Goal: Check status: Check status

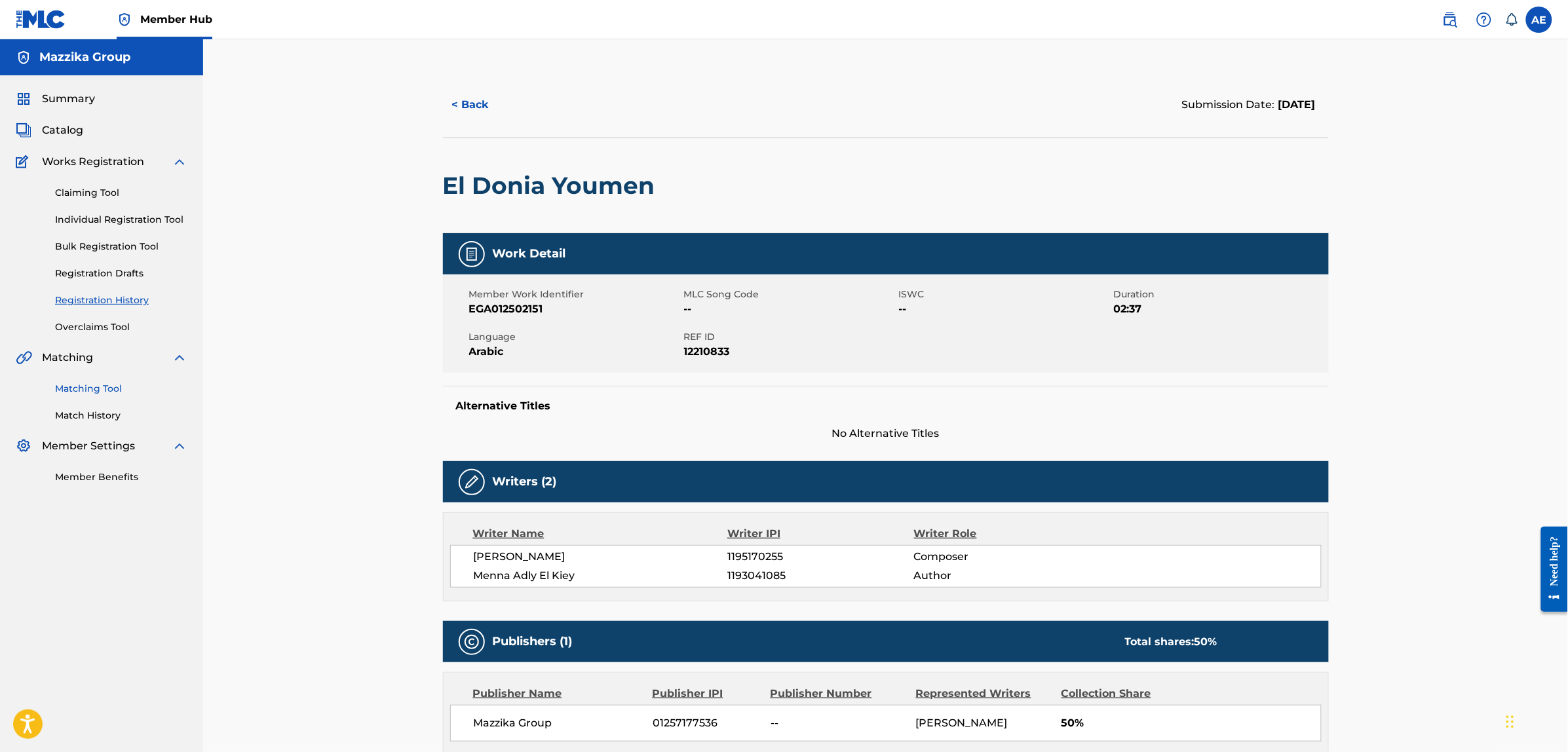
click at [88, 394] on link "Matching Tool" at bounding box center [121, 388] width 133 height 14
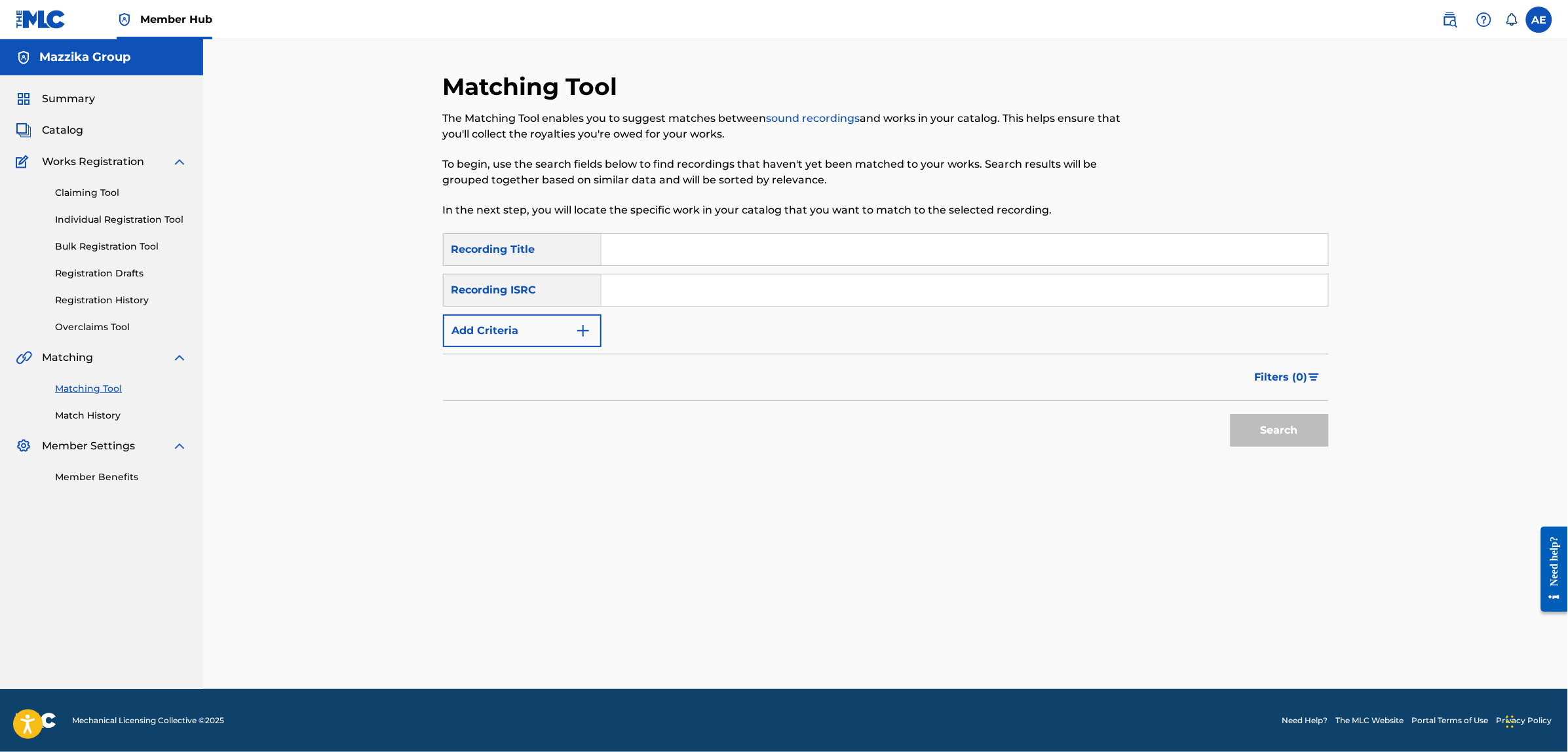
click at [663, 283] on input "Search Form" at bounding box center [965, 290] width 727 height 31
paste input "QM6P42320594"
type input "QM6P42320594"
click at [1230, 414] on button "Search" at bounding box center [1279, 430] width 98 height 33
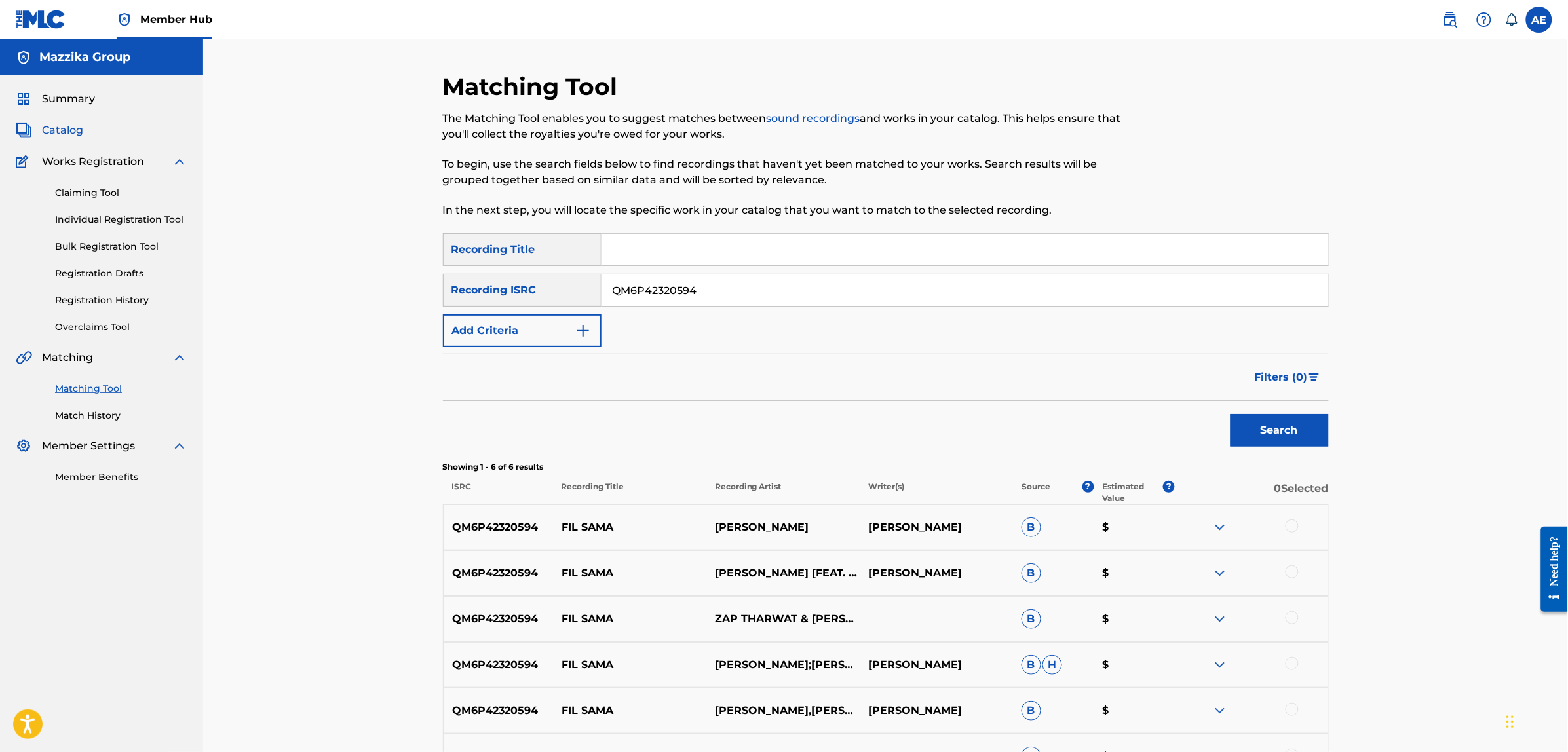
click at [55, 125] on span "Catalog" at bounding box center [62, 130] width 41 height 16
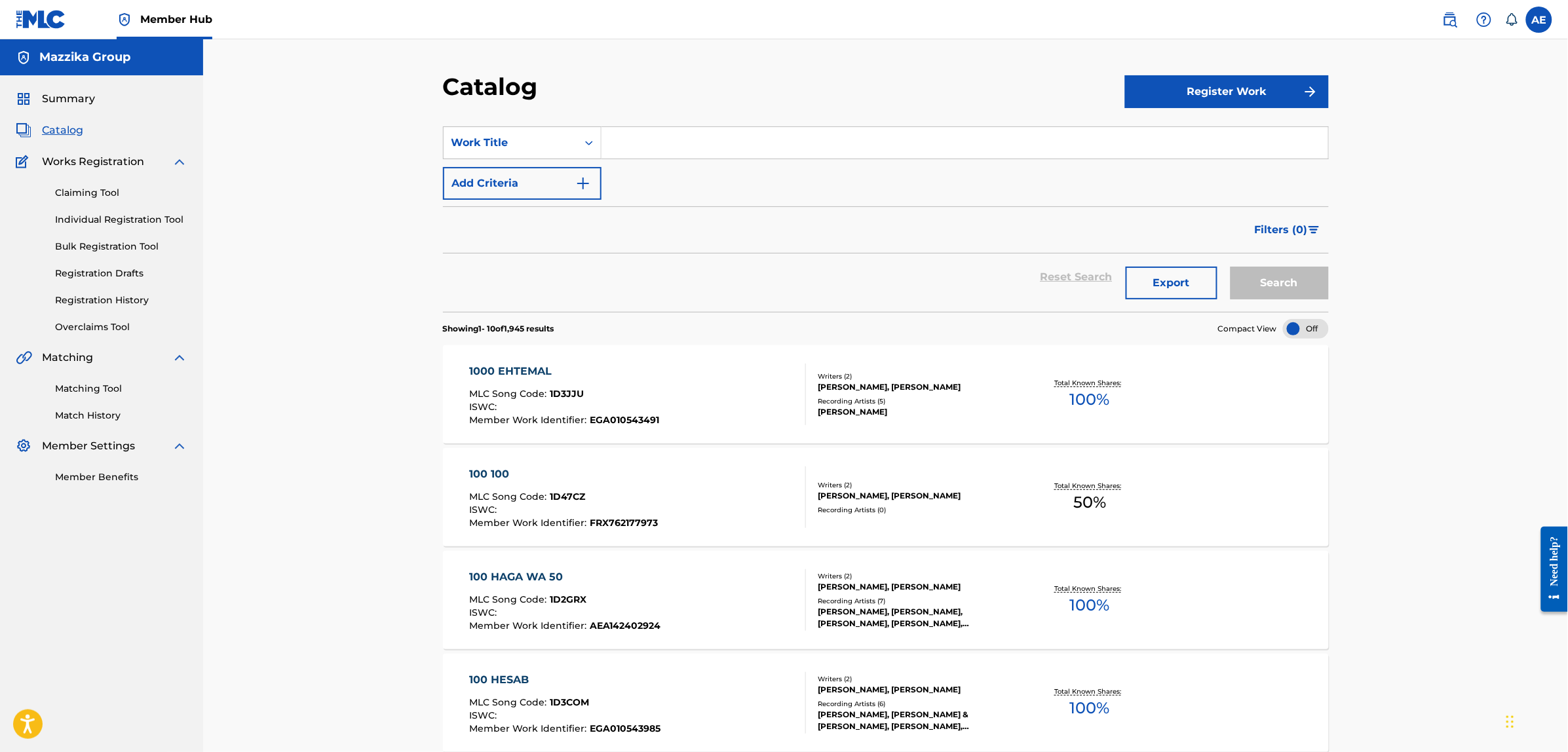
click at [680, 150] on input "Search Form" at bounding box center [965, 142] width 727 height 31
paste input "Fil Sama"
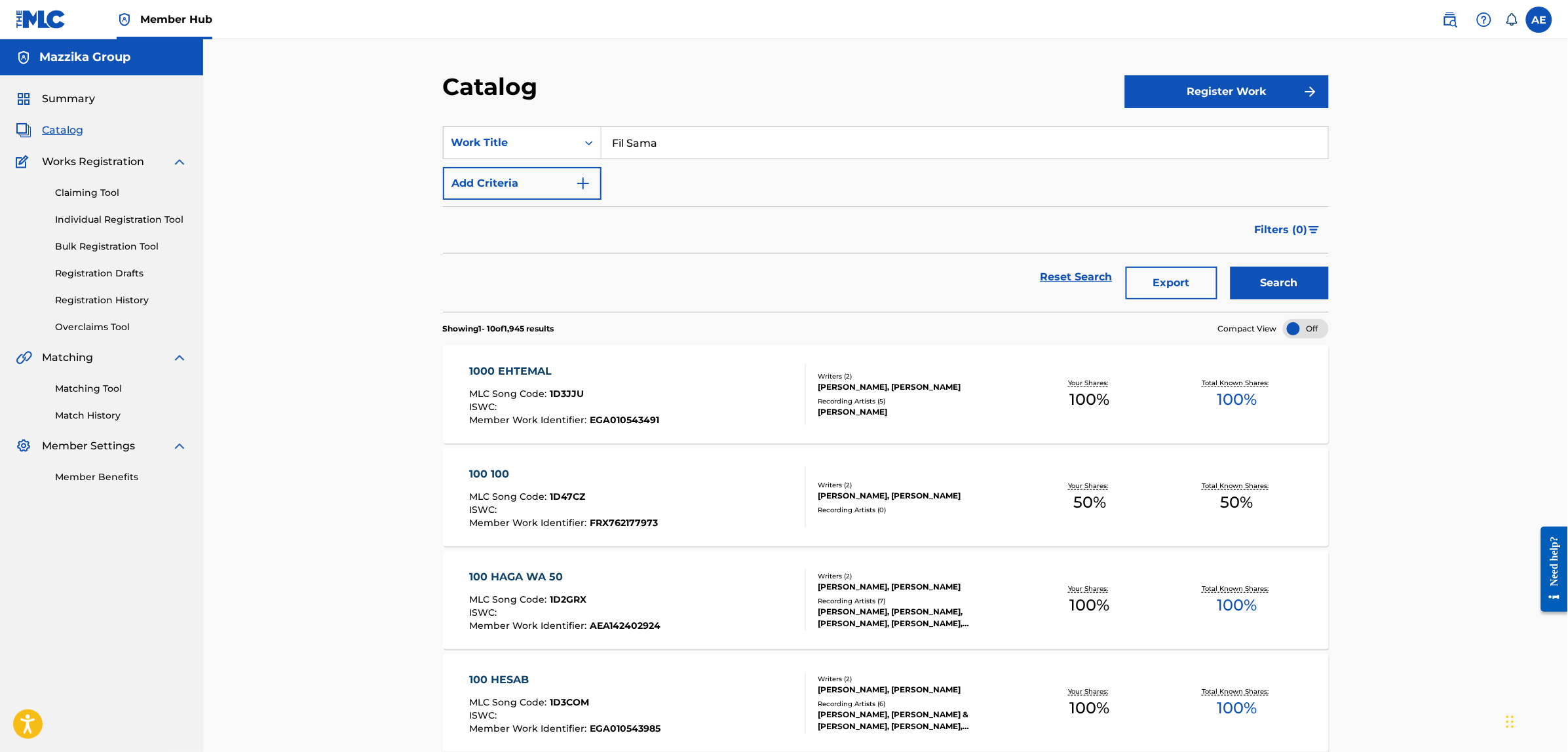
click at [1230, 267] on button "Search" at bounding box center [1279, 283] width 98 height 33
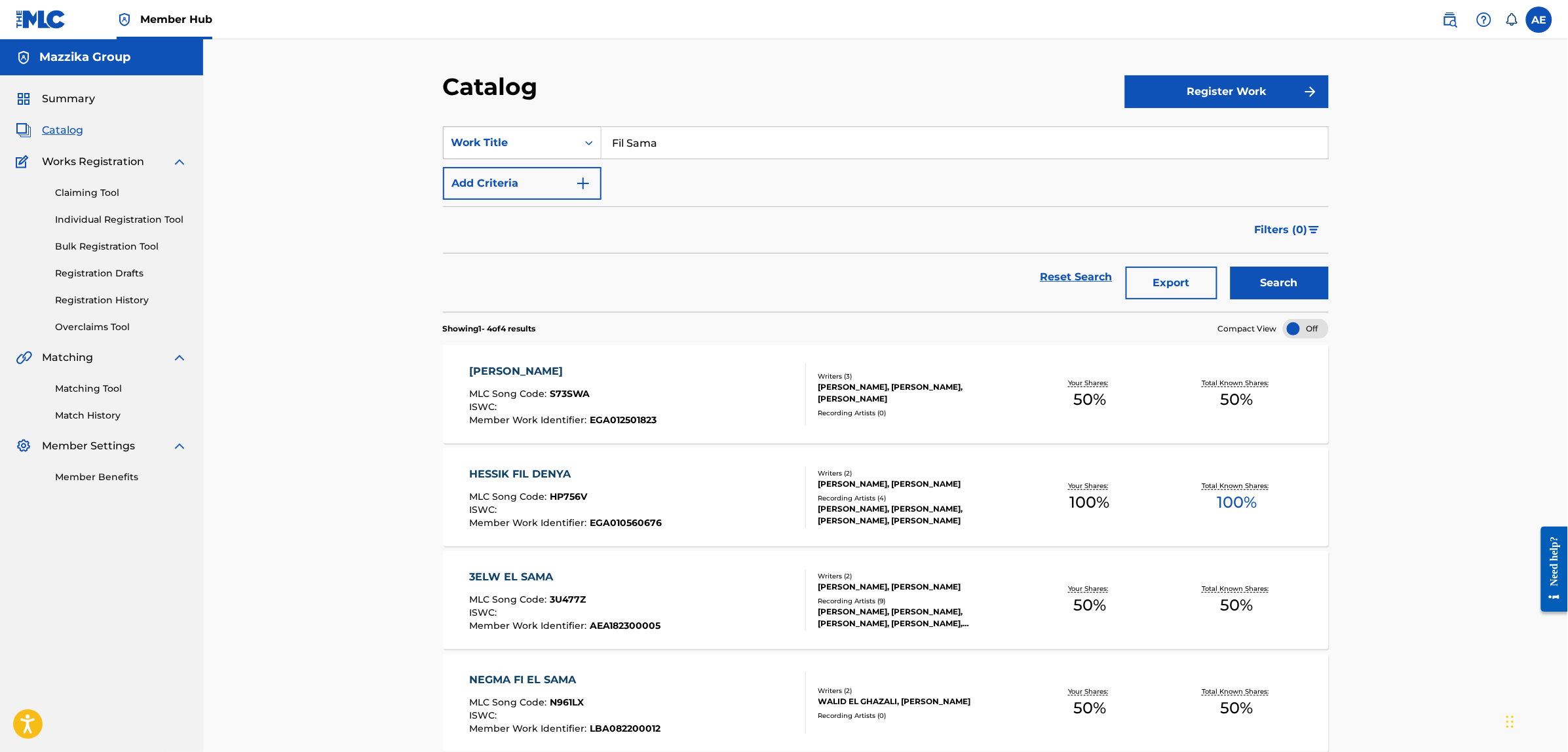
drag, startPoint x: 683, startPoint y: 144, endPoint x: 507, endPoint y: 146, distance: 176.0
click at [507, 146] on div "SearchWithCriteria1b17aa85-21ea-490d-94d7-53621905c81c Work Title Fil Sama" at bounding box center [886, 142] width 886 height 33
paste input "Meen El Sabab"
type input "Meen El Sabab"
click at [1230, 267] on button "Search" at bounding box center [1279, 283] width 98 height 33
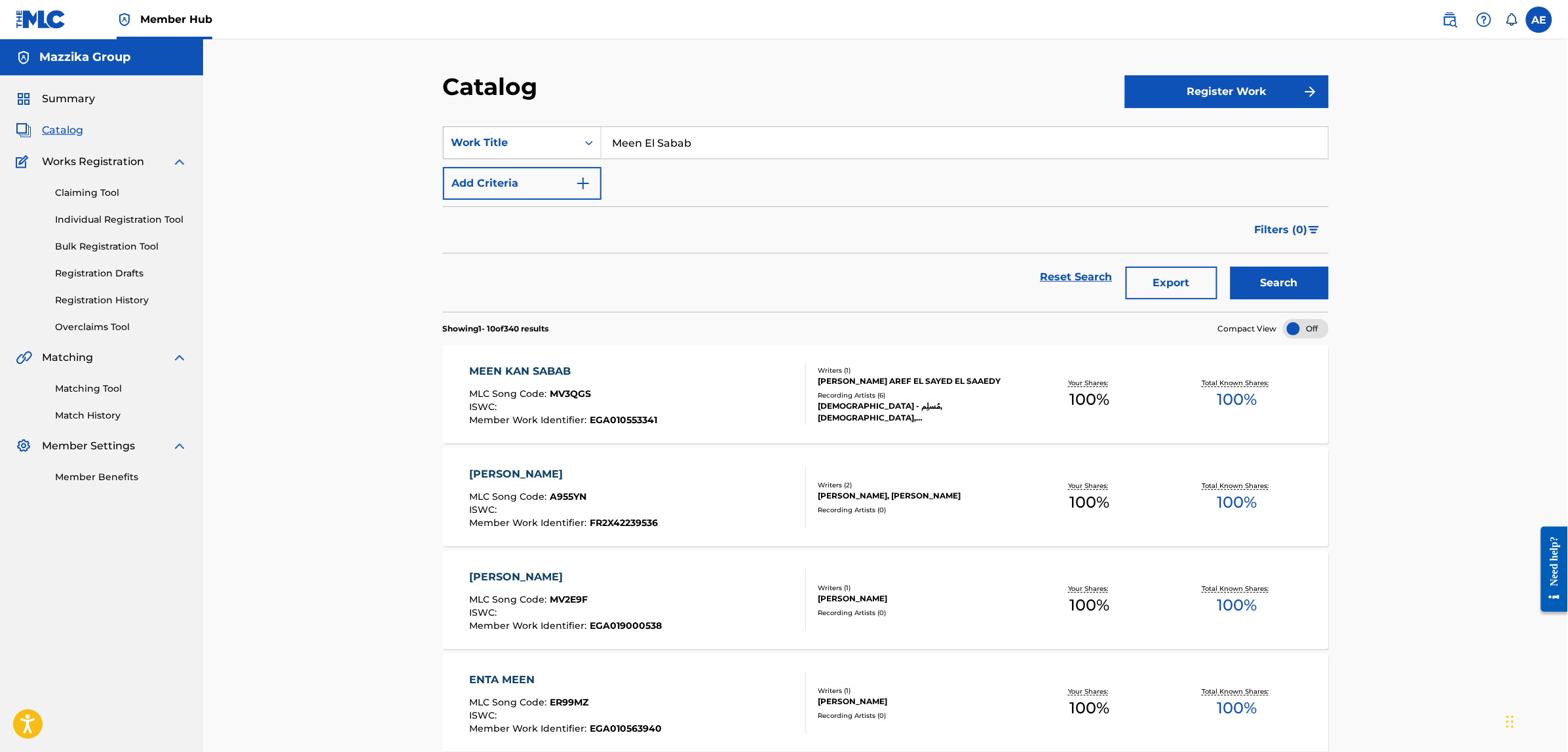
drag, startPoint x: 716, startPoint y: 141, endPoint x: 561, endPoint y: 142, distance: 155.0
click at [562, 142] on div "SearchWithCriteria1b17aa85-21ea-490d-94d7-53621905c81c Work Title Meen El Sabab" at bounding box center [886, 142] width 886 height 33
click at [90, 300] on link "Registration History" at bounding box center [121, 300] width 133 height 14
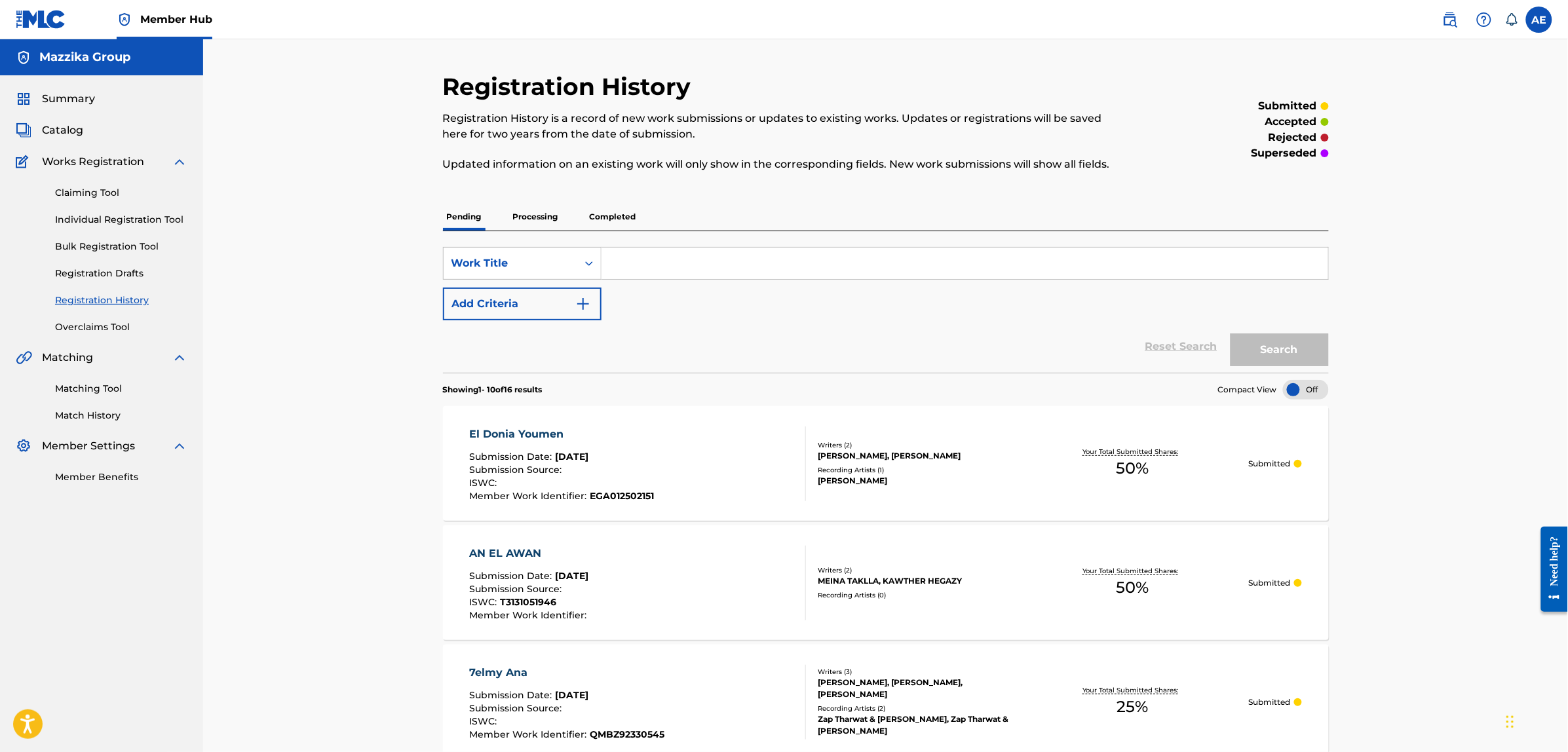
click at [516, 434] on div "El Donia Youmen" at bounding box center [561, 434] width 185 height 16
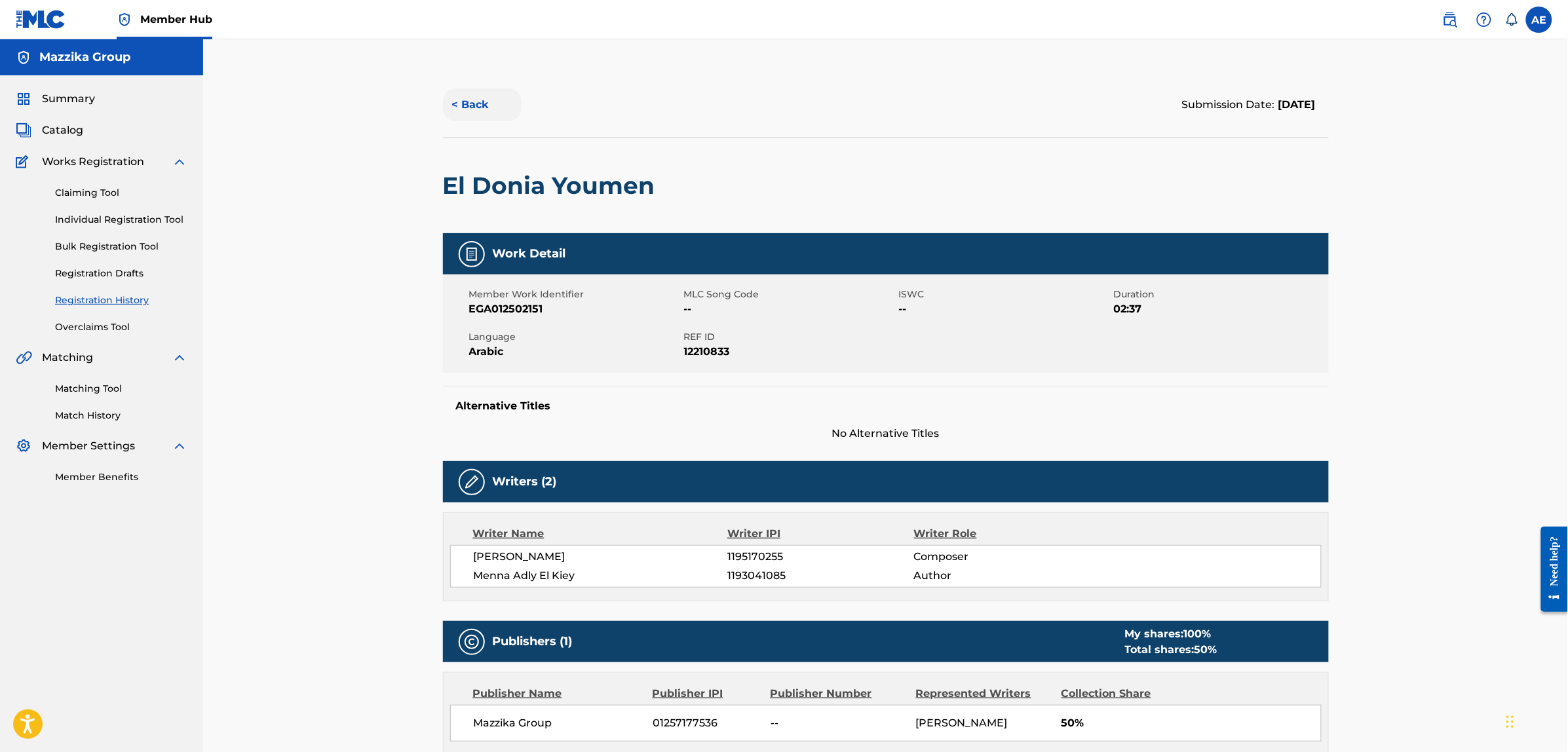
click at [490, 102] on button "< Back" at bounding box center [482, 105] width 79 height 33
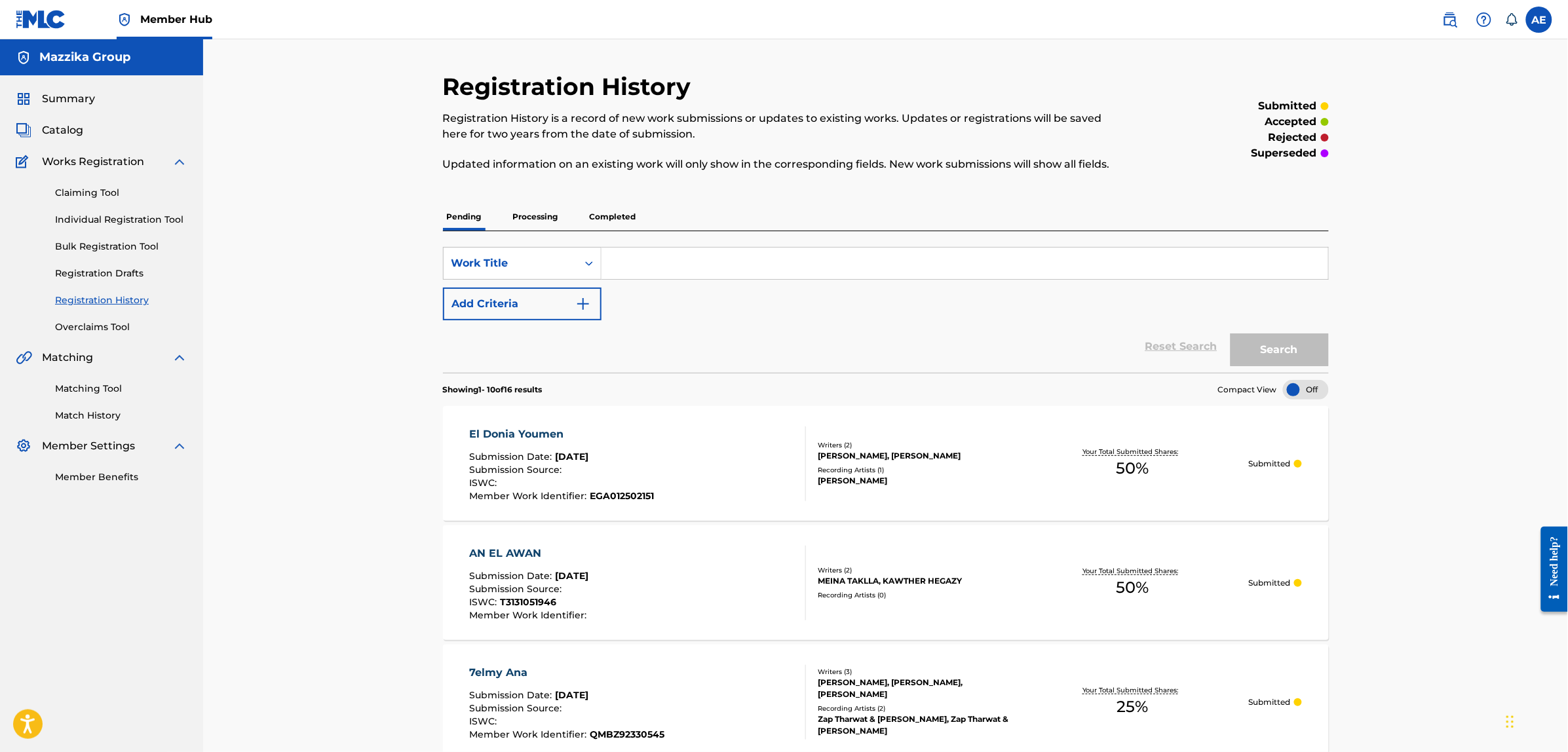
click at [509, 434] on div "El Donia Youmen" at bounding box center [561, 434] width 185 height 16
